Goal: Task Accomplishment & Management: Manage account settings

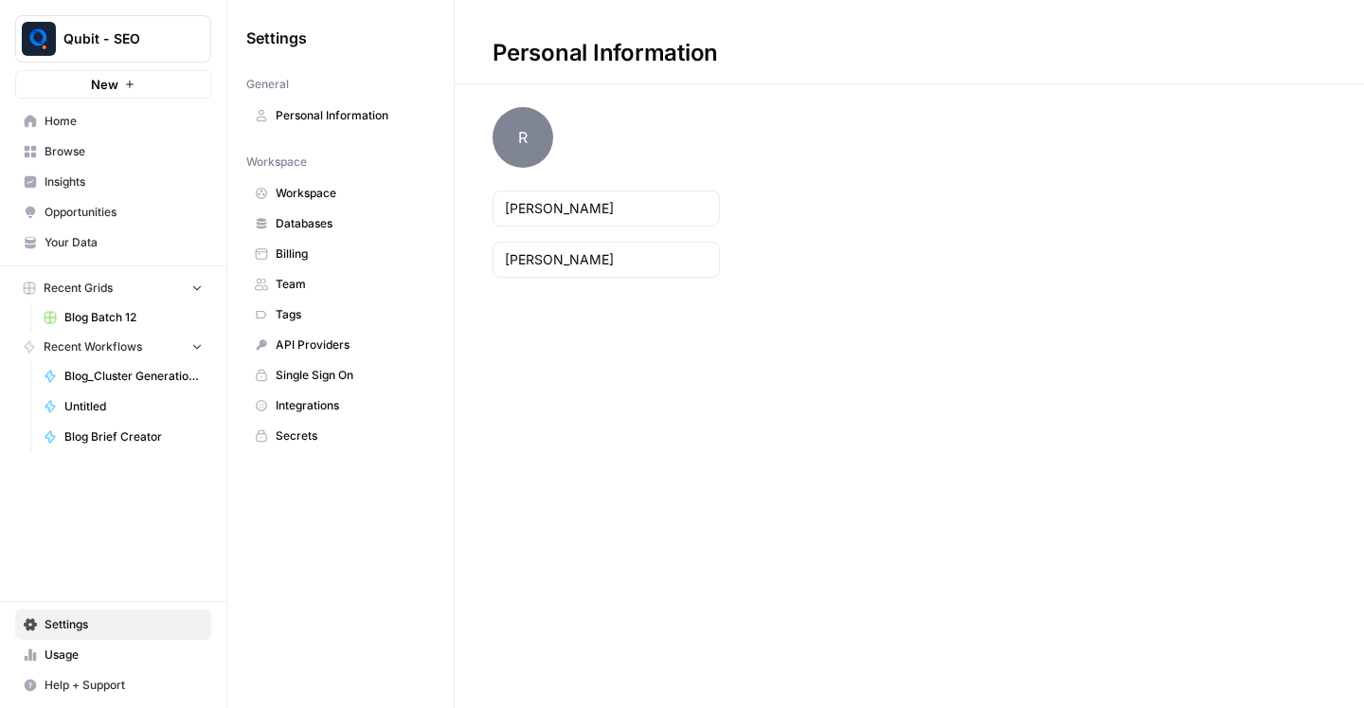
click at [102, 45] on span "Qubit - SEO" at bounding box center [120, 38] width 115 height 19
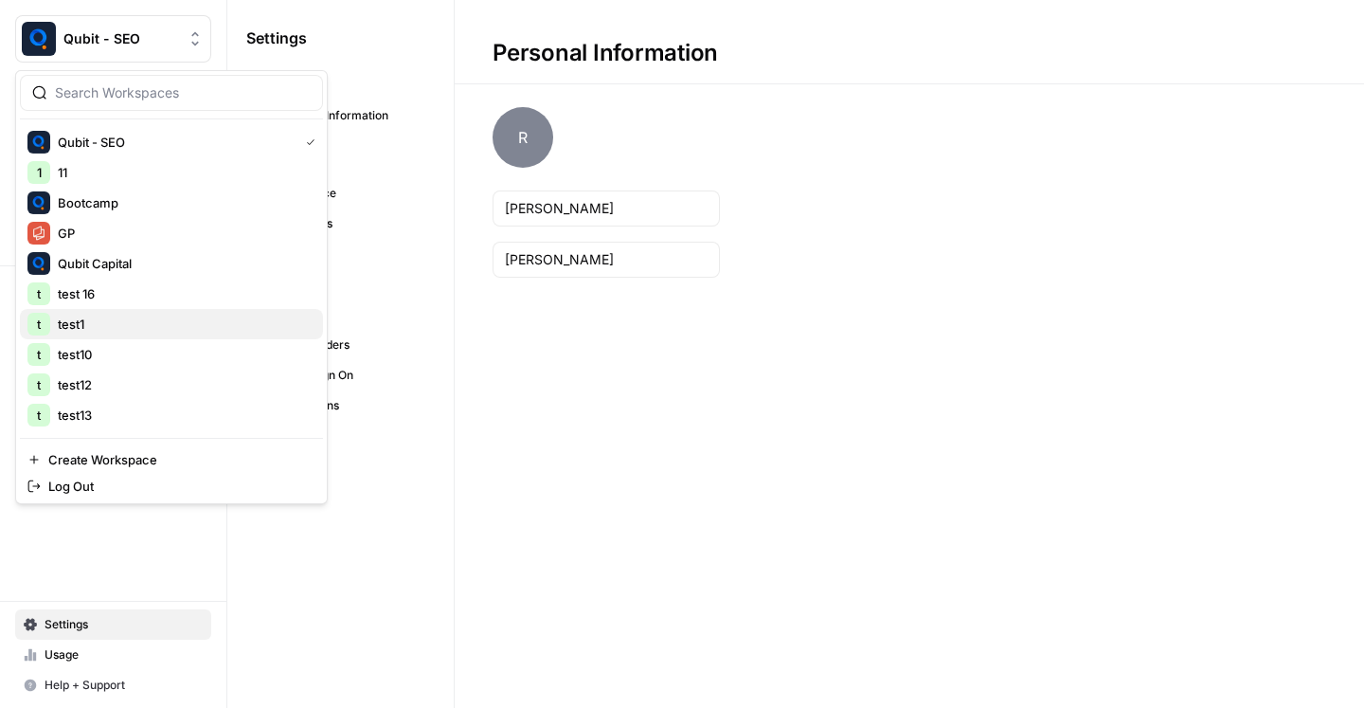
click at [153, 314] on span "test1" at bounding box center [183, 323] width 250 height 19
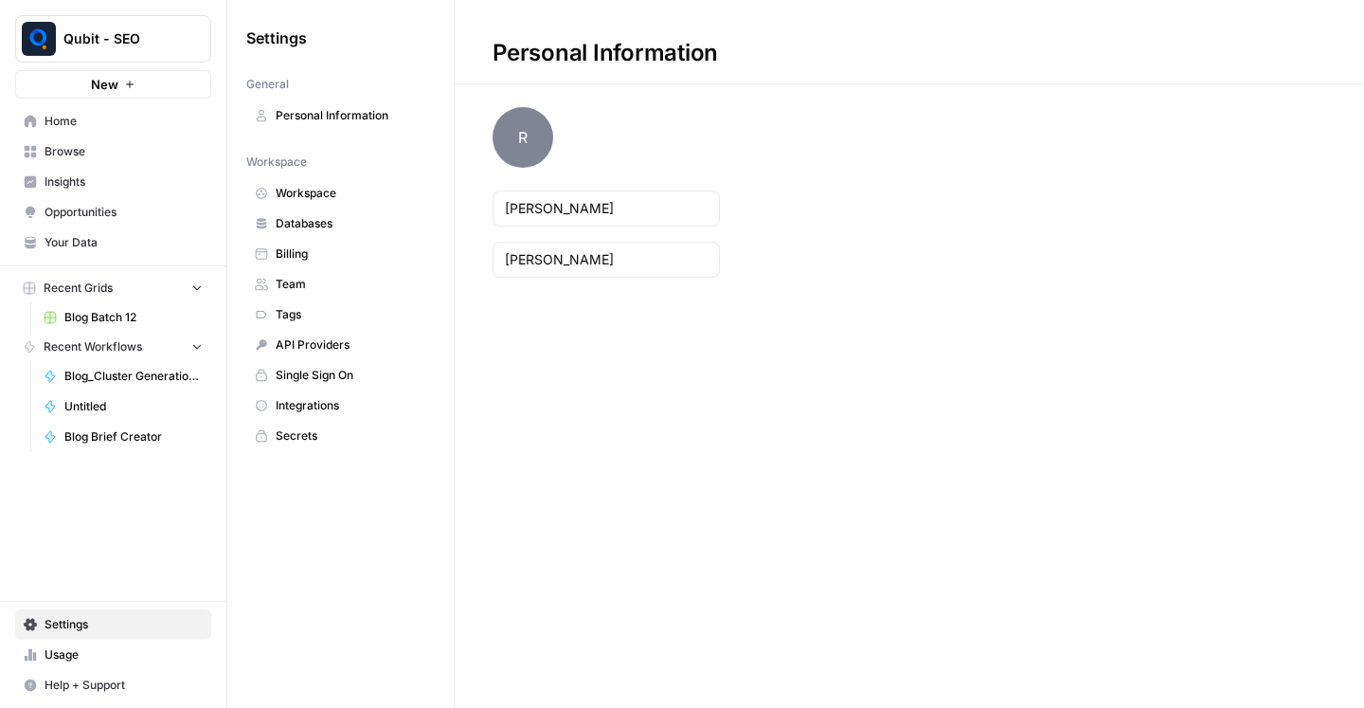
click at [163, 41] on span "Qubit - SEO" at bounding box center [120, 38] width 115 height 19
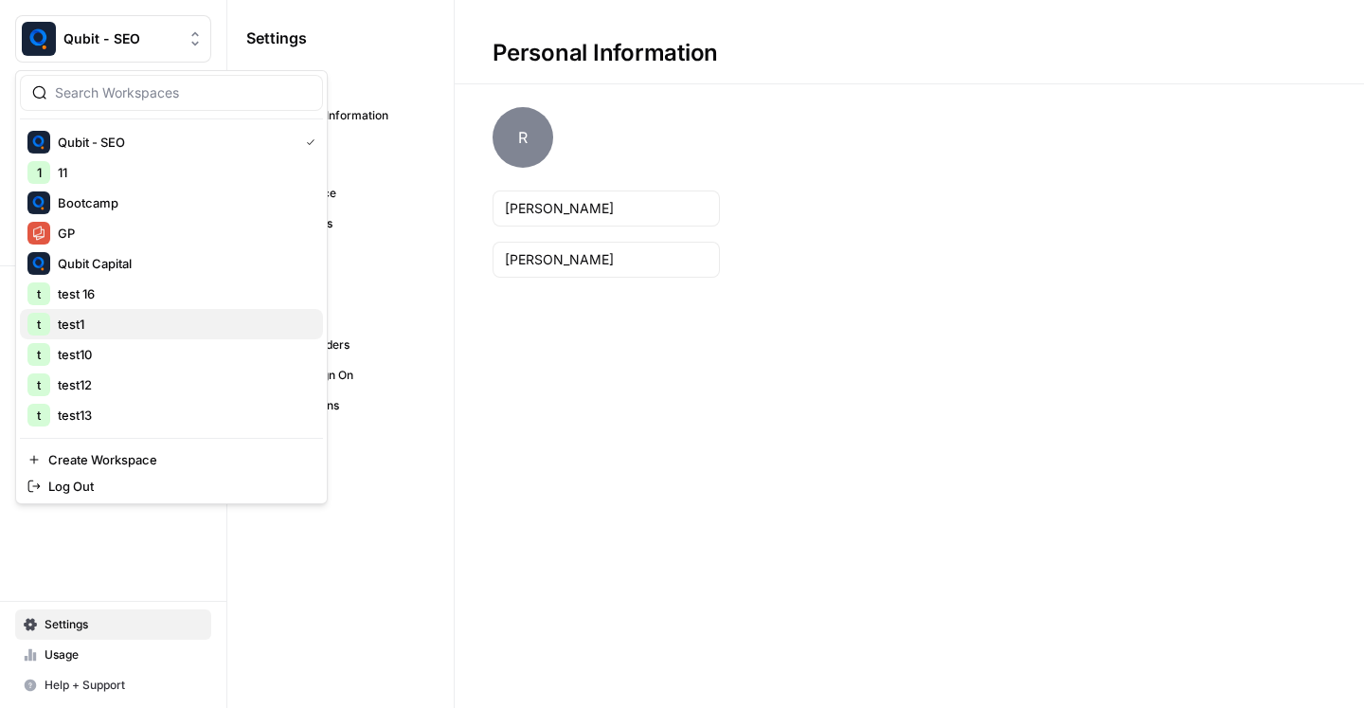
click at [165, 331] on span "test1" at bounding box center [183, 323] width 250 height 19
